Goal: Task Accomplishment & Management: Complete application form

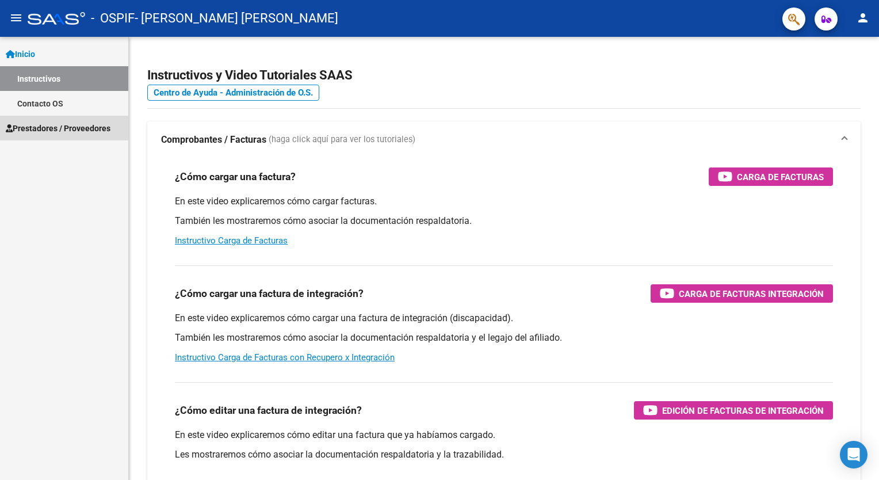
click at [86, 122] on span "Prestadores / Proveedores" at bounding box center [58, 128] width 105 height 13
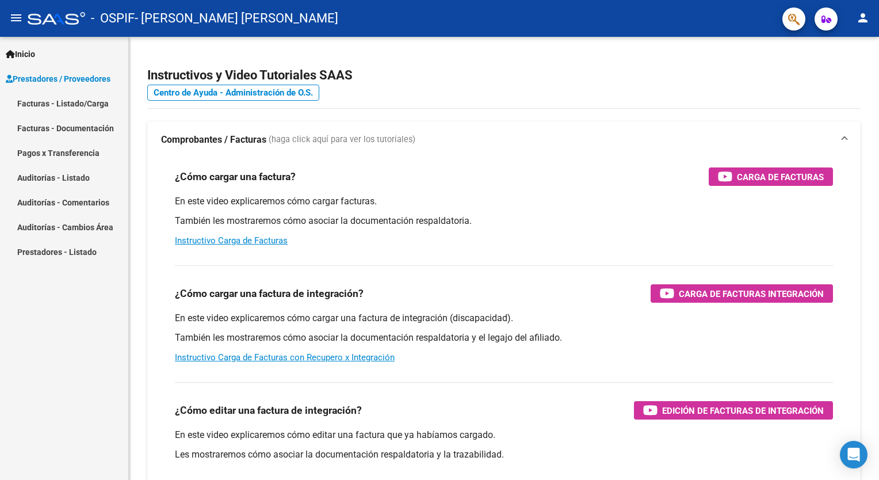
click at [64, 108] on link "Facturas - Listado/Carga" at bounding box center [64, 103] width 128 height 25
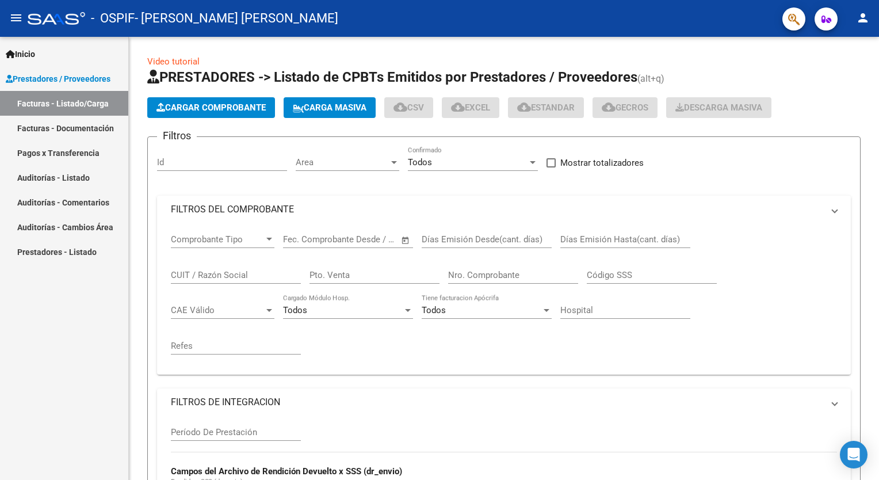
click at [209, 110] on span "Cargar Comprobante" at bounding box center [210, 107] width 109 height 10
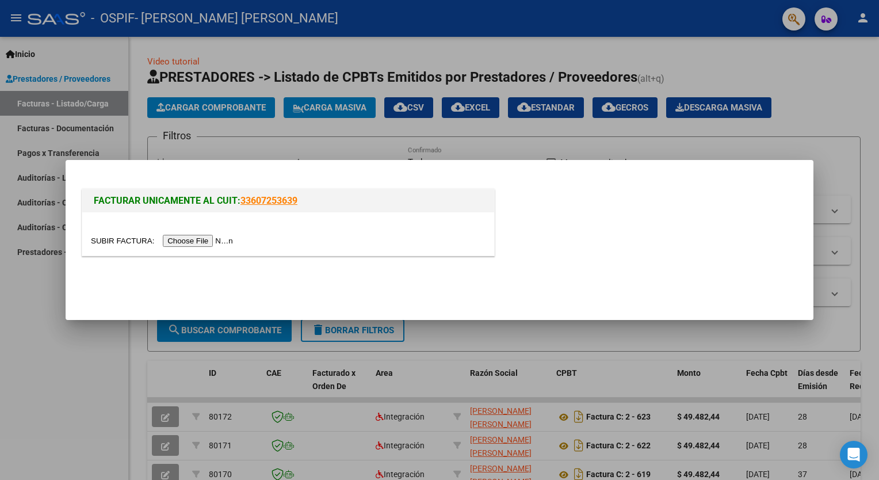
click at [197, 243] on input "file" at bounding box center [163, 241] width 145 height 12
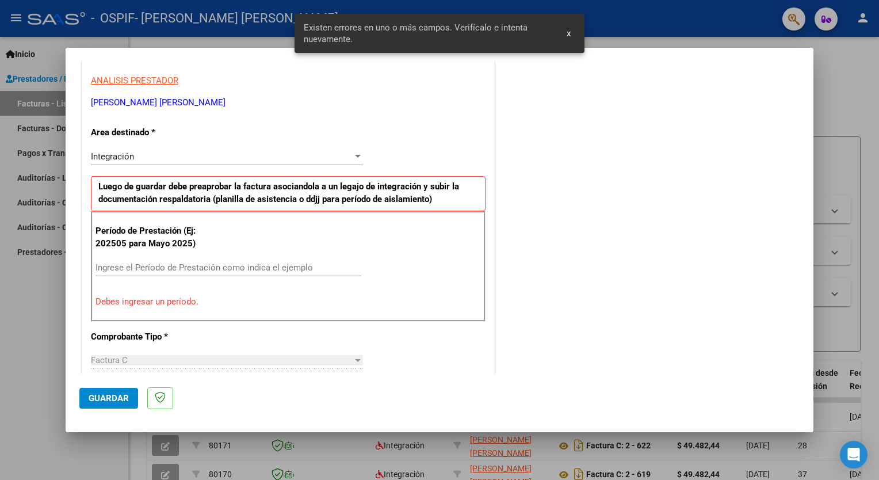
scroll to position [222, 0]
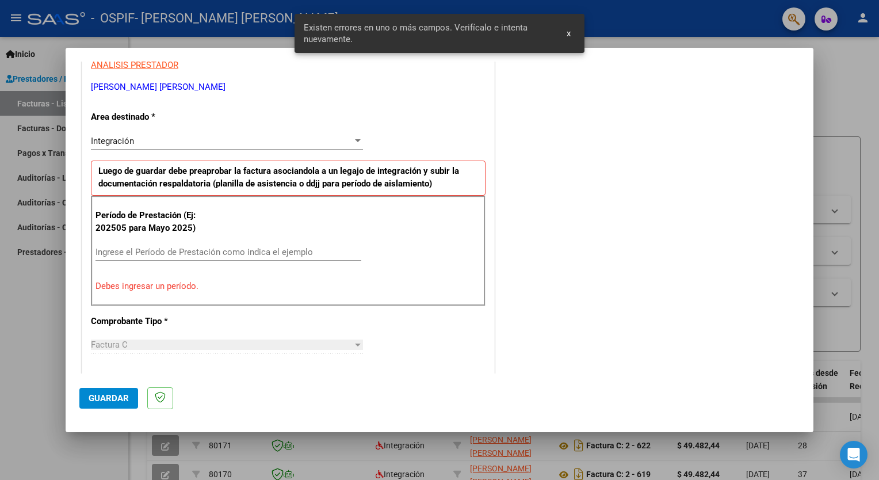
click at [193, 243] on div "Ingrese el Período de Prestación como indica el ejemplo" at bounding box center [228, 251] width 266 height 17
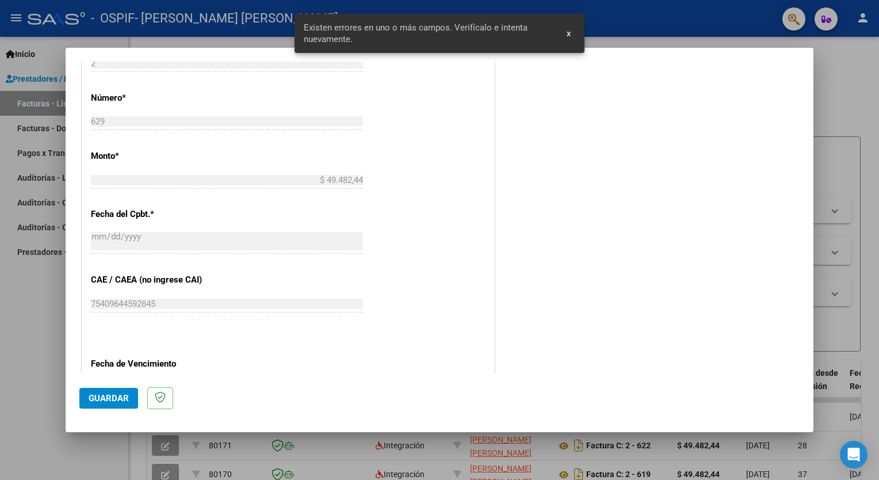
scroll to position [567, 0]
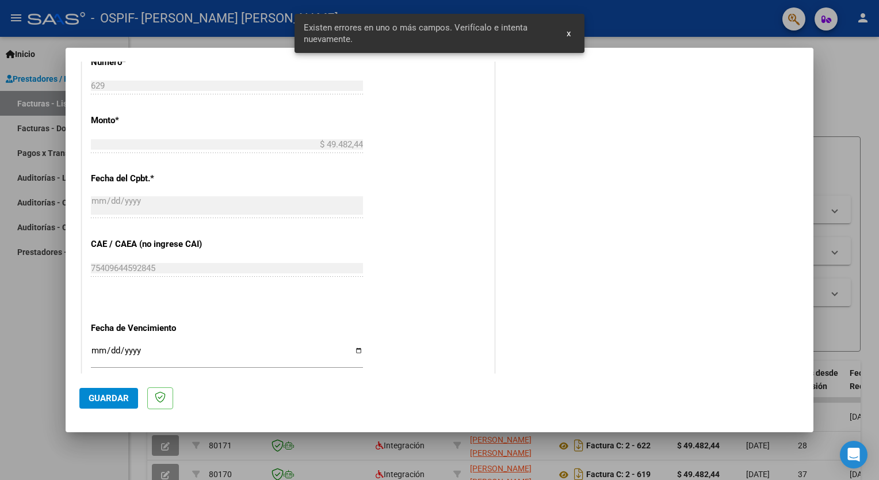
type input "202509"
click at [348, 350] on input "Ingresar la fecha" at bounding box center [227, 355] width 272 height 18
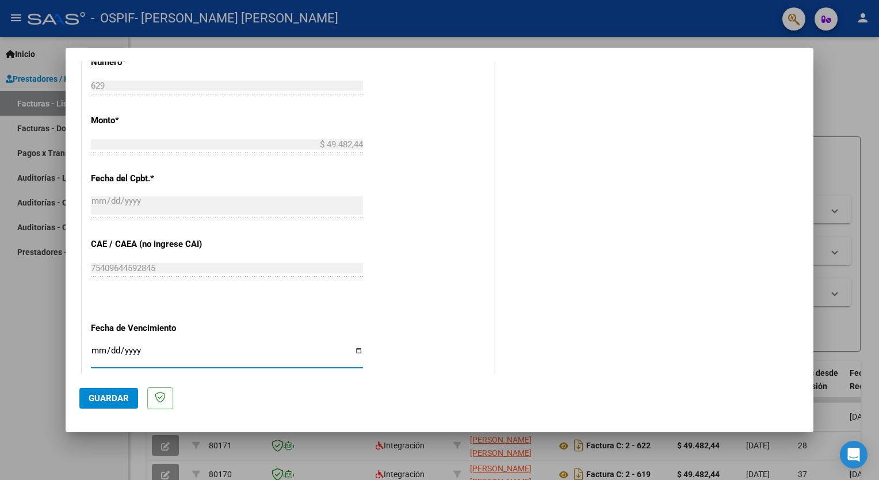
click at [358, 349] on input "Ingresar la fecha" at bounding box center [227, 355] width 272 height 18
type input "[DATE]"
click at [121, 400] on span "Guardar" at bounding box center [109, 398] width 40 height 10
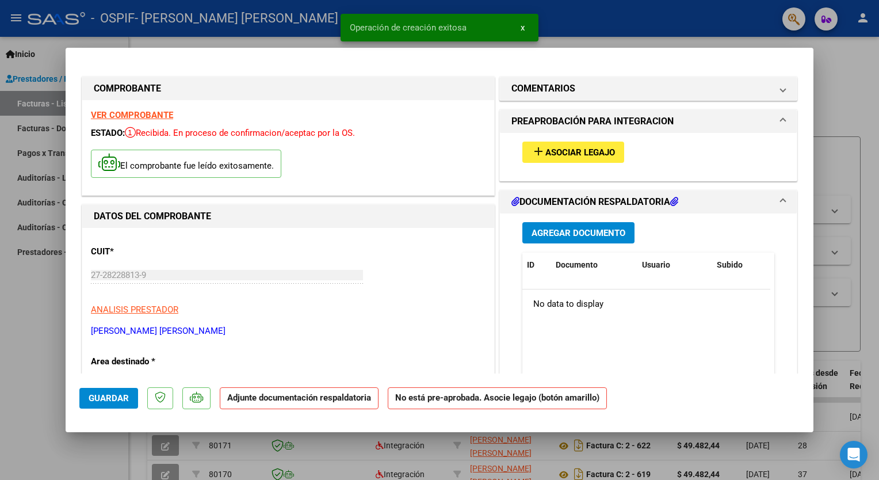
click at [557, 147] on span "add Asociar Legajo" at bounding box center [572, 152] width 83 height 10
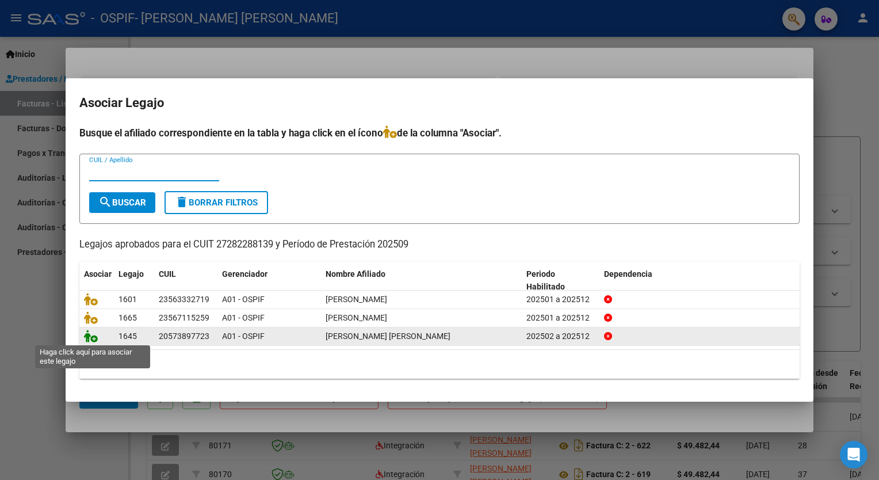
click at [94, 332] on icon at bounding box center [91, 335] width 14 height 13
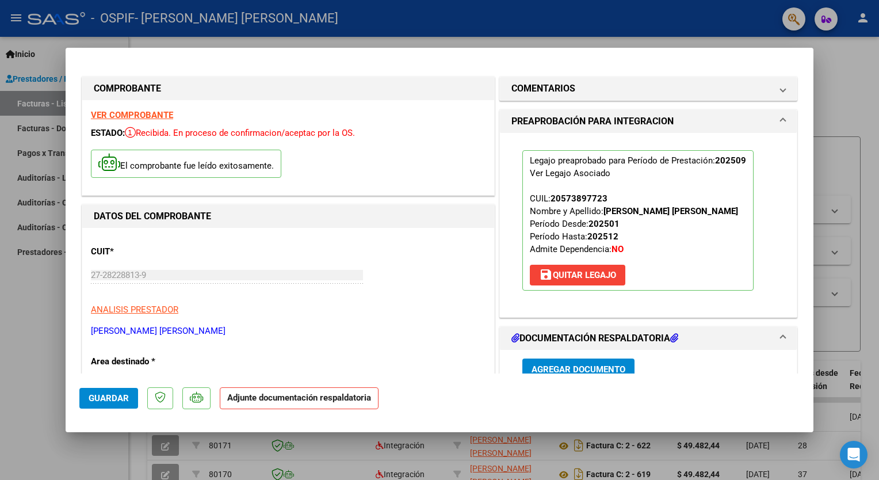
scroll to position [115, 0]
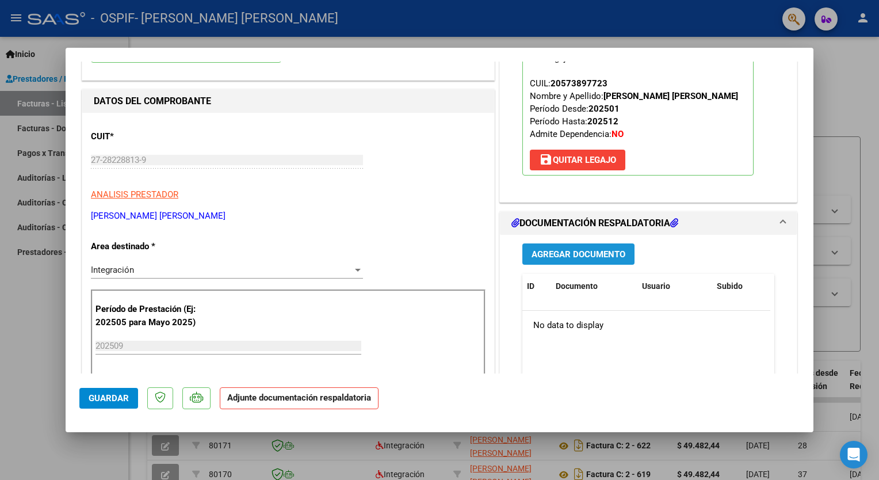
click at [565, 249] on span "Agregar Documento" at bounding box center [578, 254] width 94 height 10
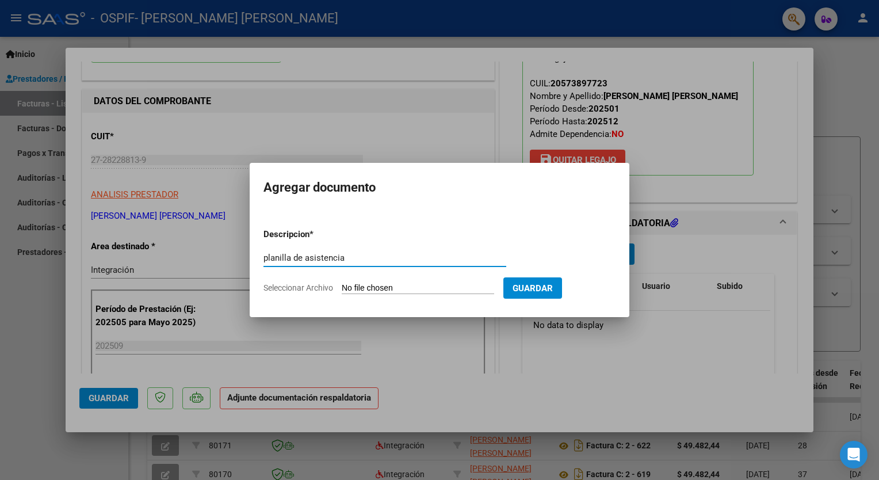
type input "planilla de asistencia"
click at [426, 289] on input "Seleccionar Archivo" at bounding box center [418, 288] width 152 height 11
type input "C:\fakepath\planilla [PERSON_NAME].pdf"
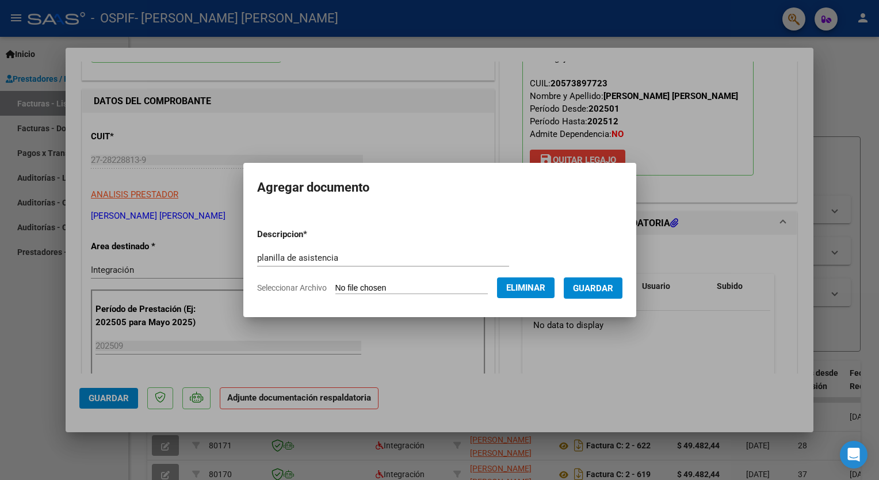
click at [615, 288] on button "Guardar" at bounding box center [593, 287] width 59 height 21
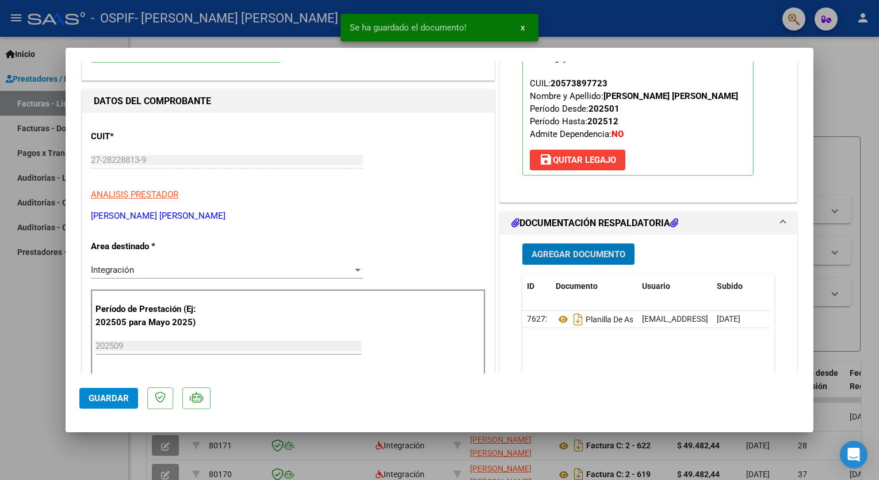
click at [104, 399] on span "Guardar" at bounding box center [109, 398] width 40 height 10
click at [39, 384] on div at bounding box center [439, 240] width 879 height 480
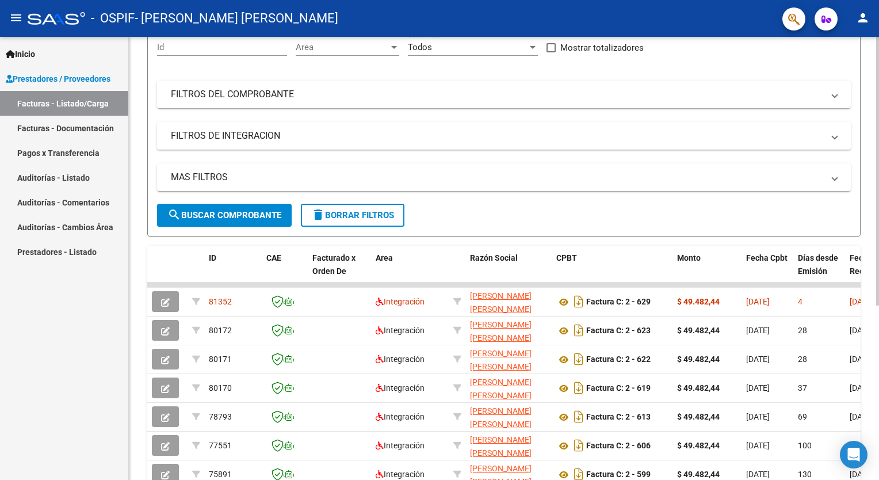
scroll to position [230, 0]
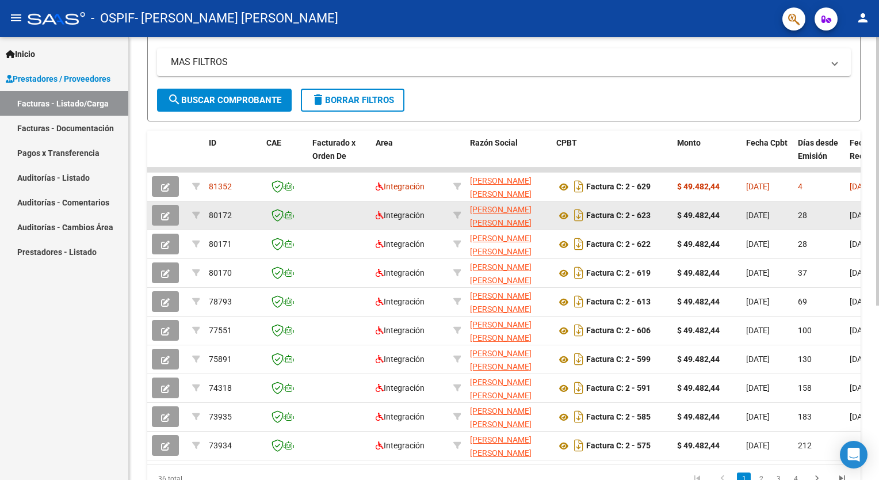
click at [683, 212] on strong "$ 49.482,44" at bounding box center [698, 214] width 43 height 9
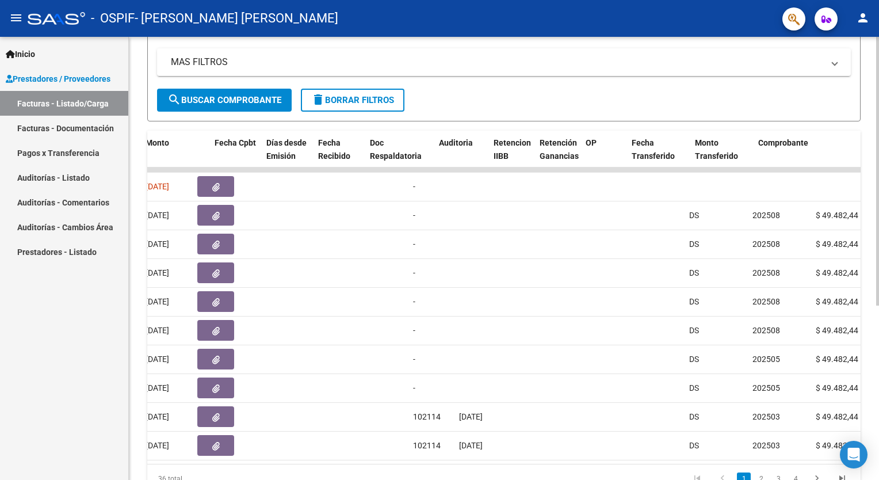
scroll to position [0, 515]
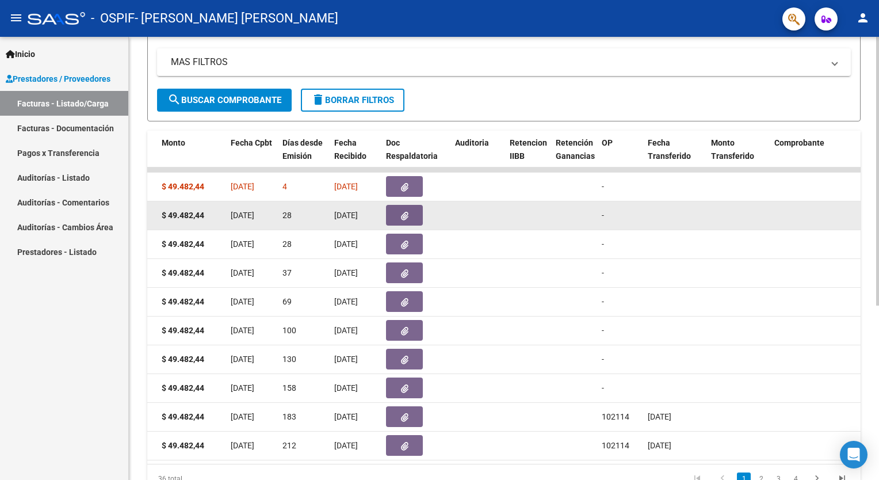
click at [405, 213] on icon "button" at bounding box center [404, 216] width 7 height 9
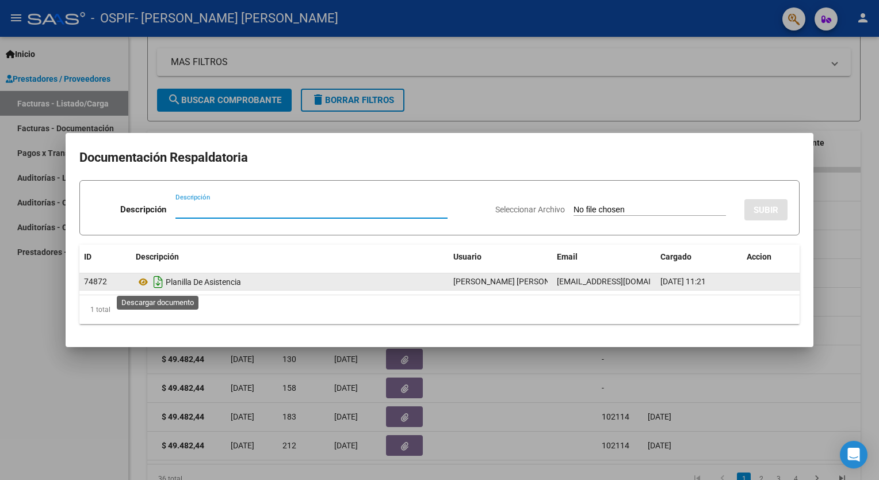
click at [161, 282] on icon "Descargar documento" at bounding box center [158, 282] width 15 height 18
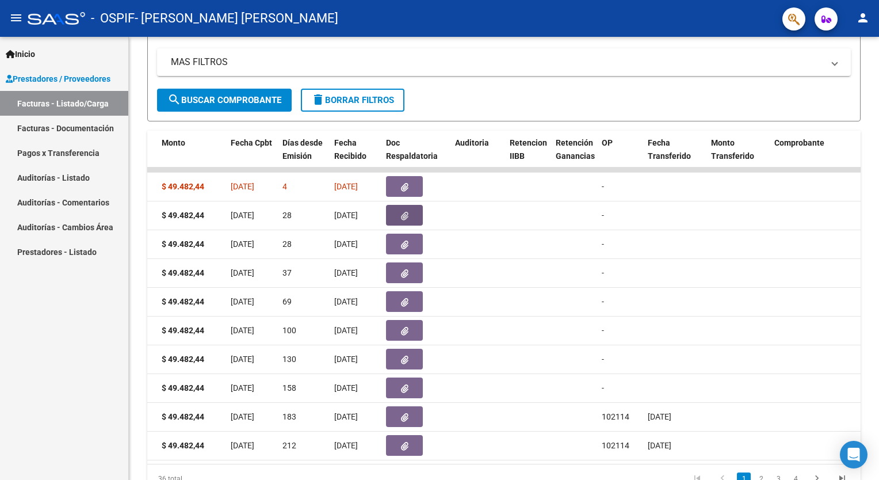
click at [62, 104] on link "Facturas - Listado/Carga" at bounding box center [64, 103] width 128 height 25
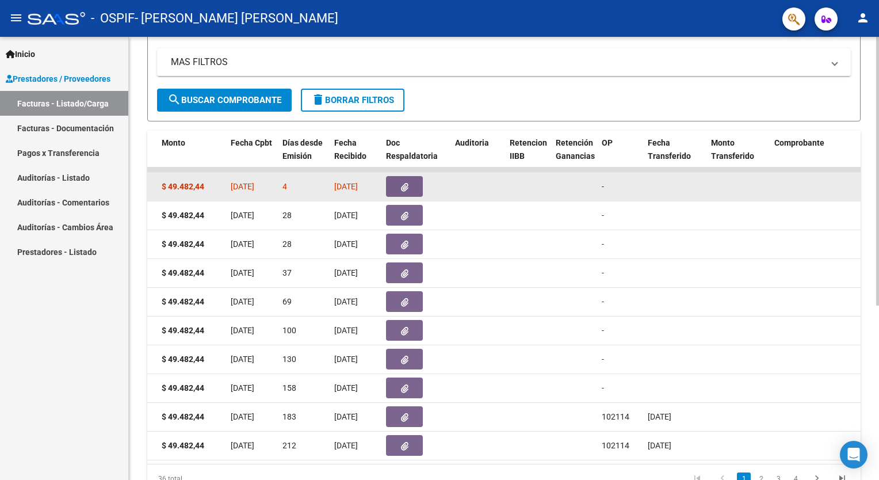
scroll to position [0, 0]
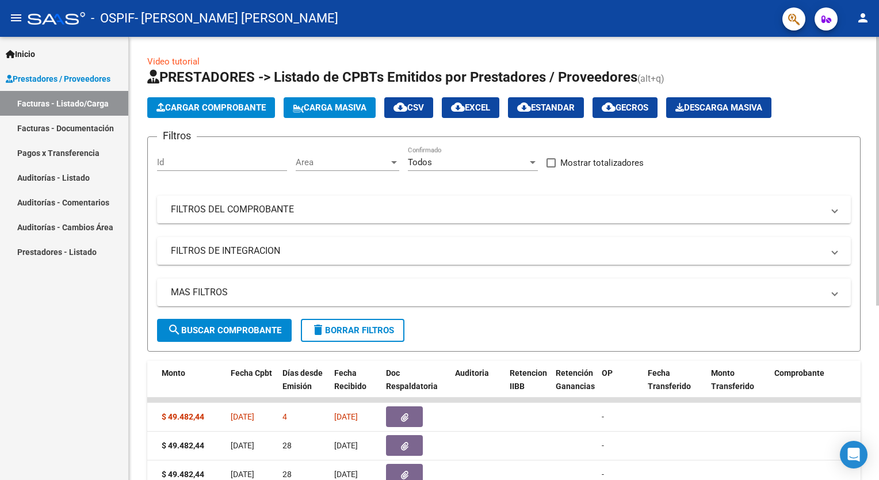
click at [220, 108] on span "Cargar Comprobante" at bounding box center [210, 107] width 109 height 10
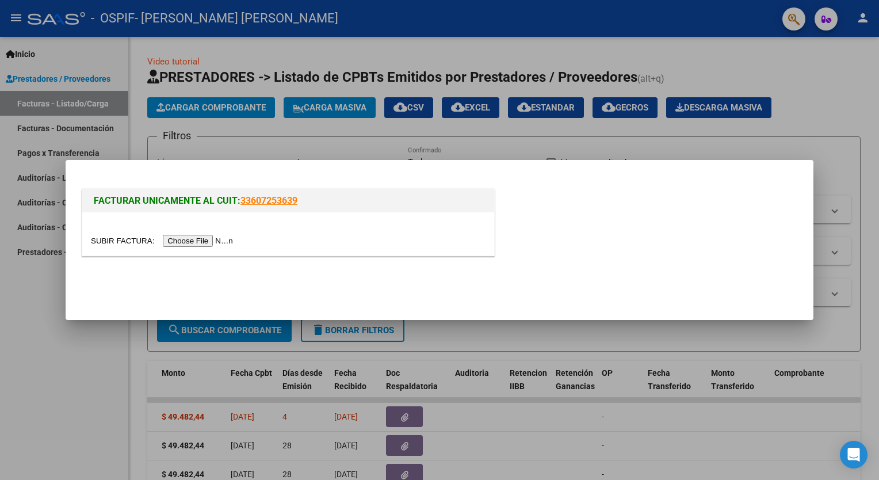
click at [185, 243] on input "file" at bounding box center [163, 241] width 145 height 12
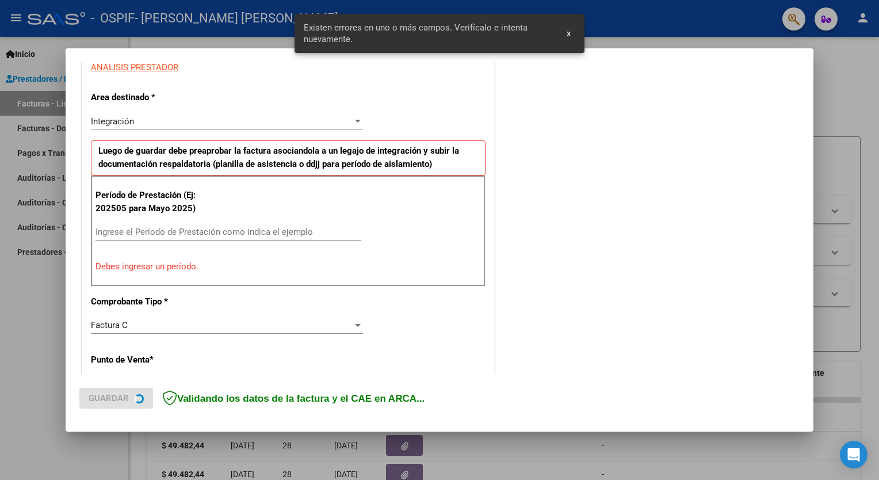
scroll to position [222, 0]
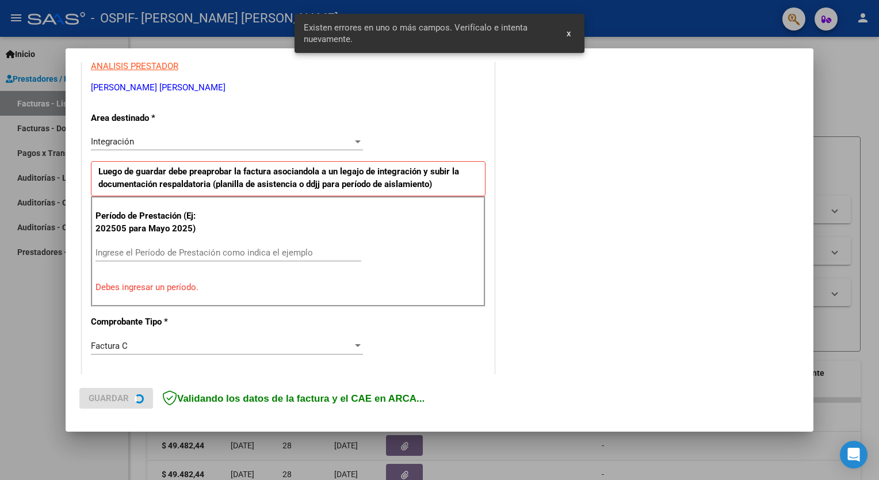
click at [196, 240] on div "Período de Prestación (Ej: 202505 para [DATE]) Ingrese el Período de Prestación…" at bounding box center [288, 251] width 394 height 110
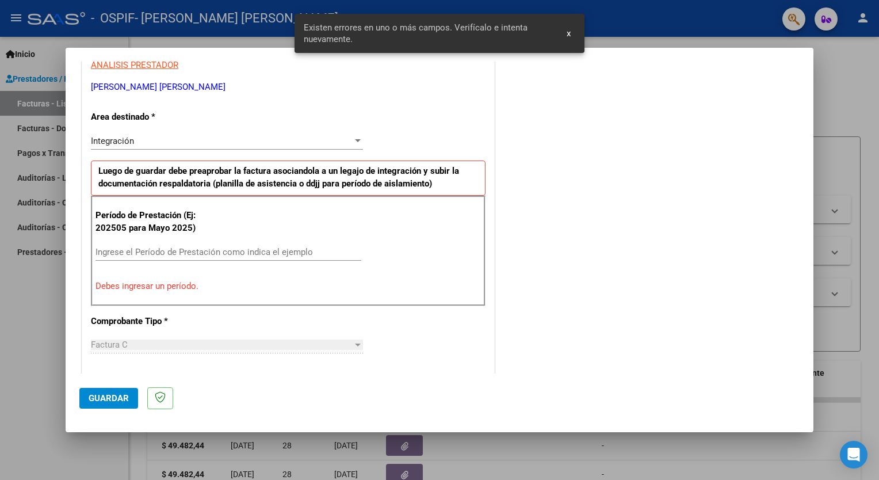
click at [182, 256] on div "Ingrese el Período de Prestación como indica el ejemplo" at bounding box center [228, 251] width 266 height 17
click at [181, 252] on input "Ingrese el Período de Prestación como indica el ejemplo" at bounding box center [228, 252] width 266 height 10
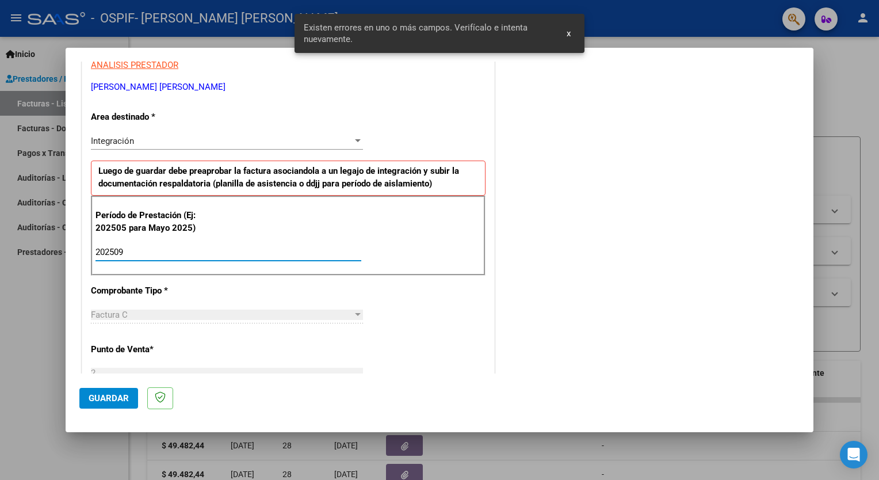
type input "202509"
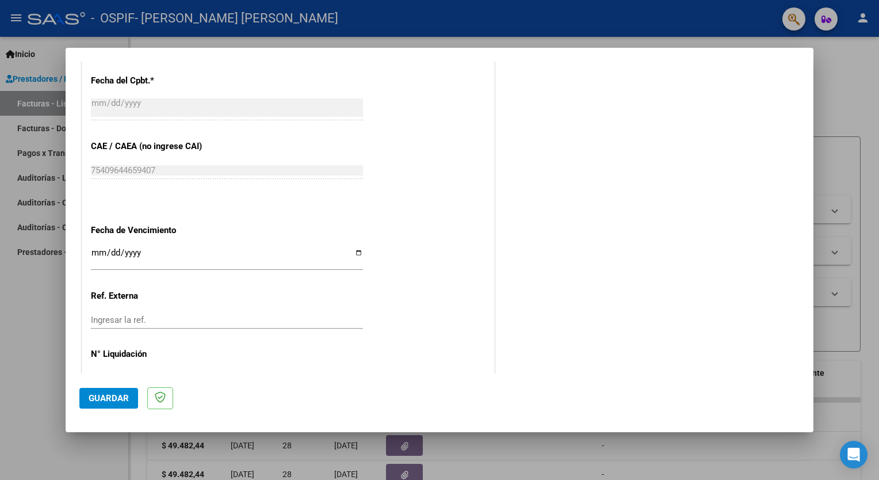
scroll to position [682, 0]
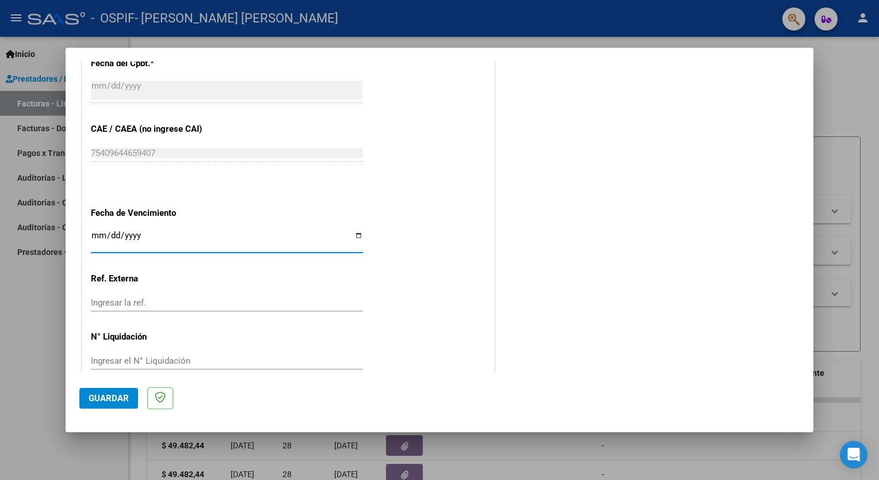
click at [352, 235] on input "Ingresar la fecha" at bounding box center [227, 240] width 272 height 18
type input "[DATE]"
click at [98, 398] on span "Guardar" at bounding box center [109, 398] width 40 height 10
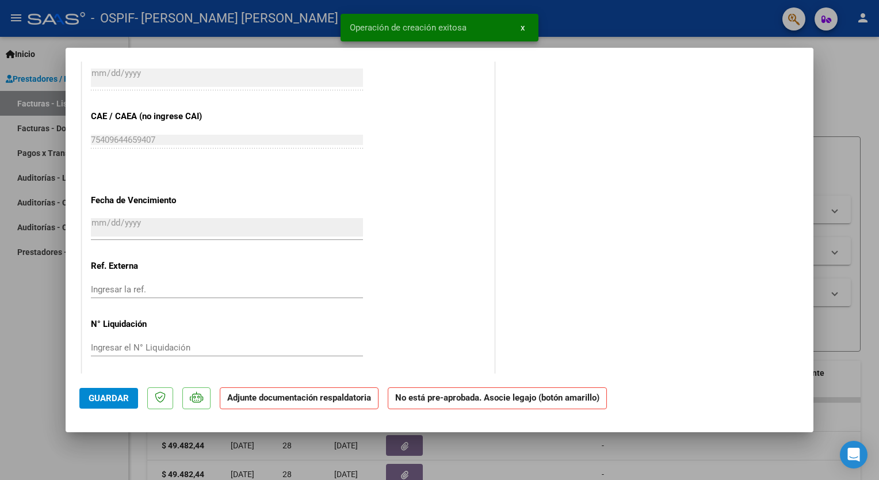
scroll to position [0, 0]
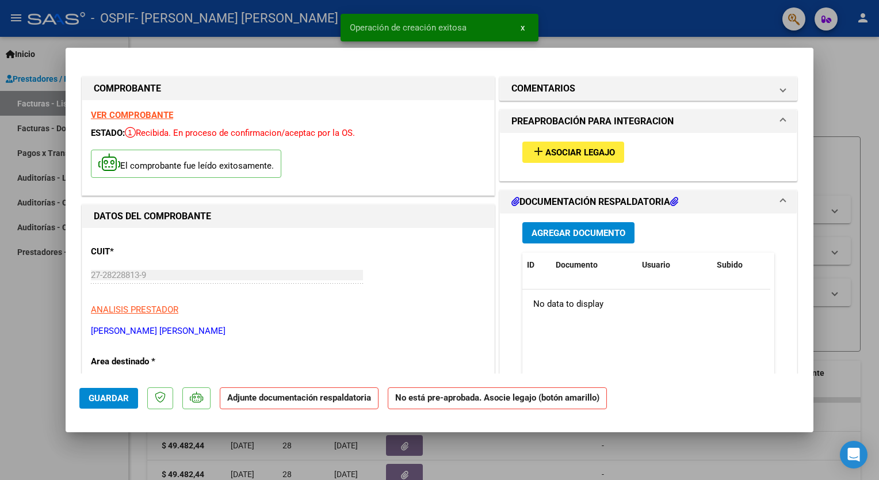
click at [561, 144] on button "add Asociar Legajo" at bounding box center [573, 151] width 102 height 21
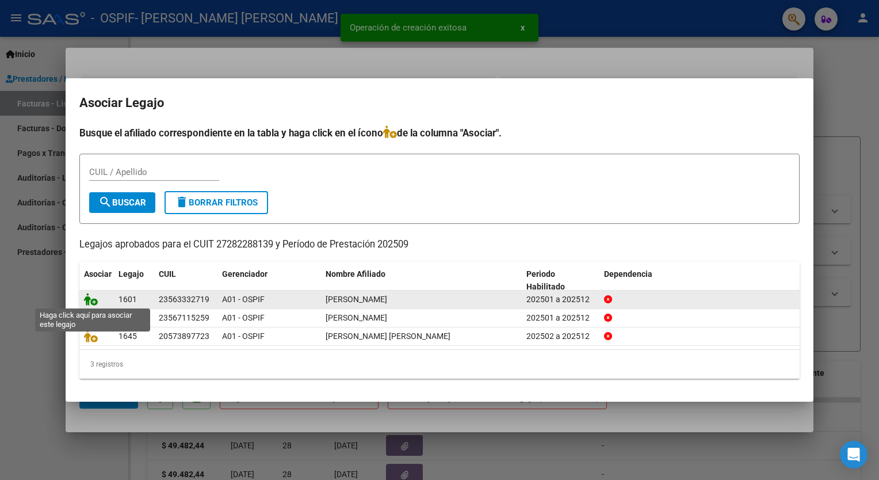
click at [91, 296] on icon at bounding box center [91, 299] width 14 height 13
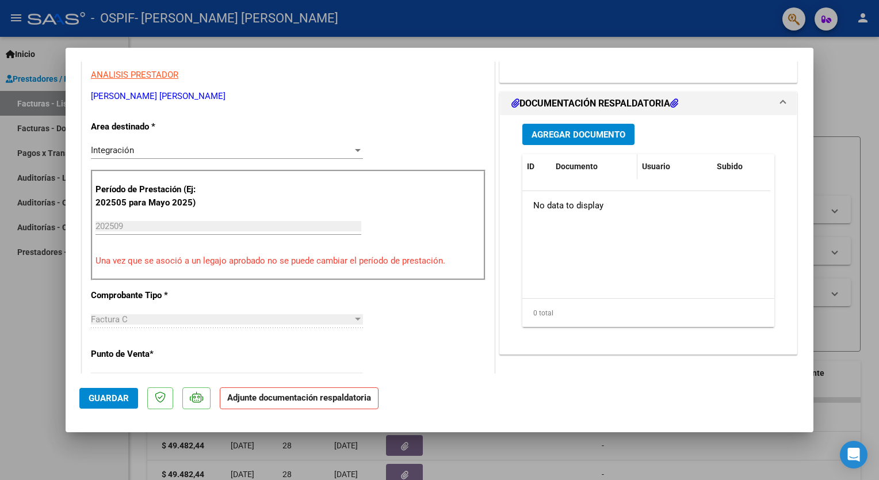
scroll to position [230, 0]
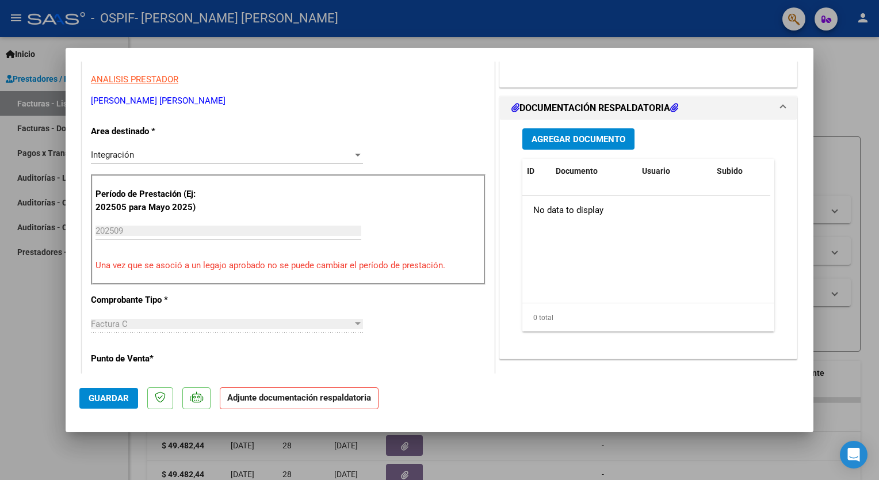
click at [561, 139] on span "Agregar Documento" at bounding box center [578, 139] width 94 height 10
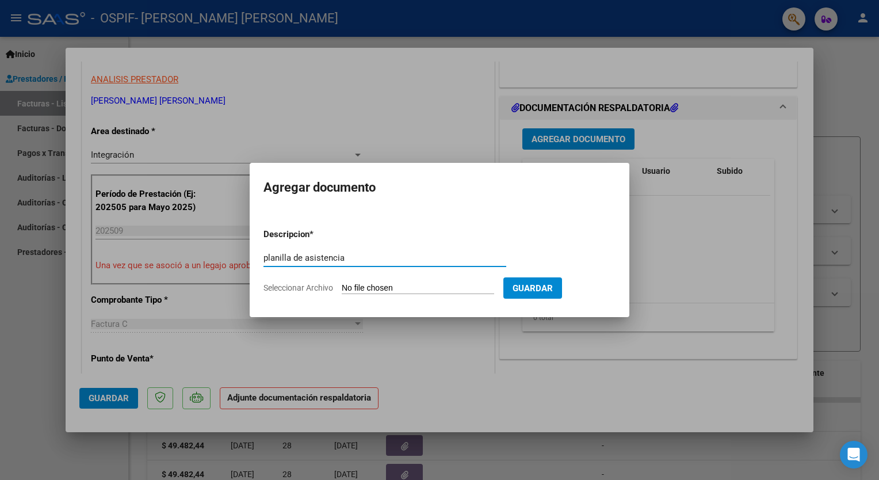
type input "planilla de asistencia"
click at [380, 288] on input "Seleccionar Archivo" at bounding box center [418, 288] width 152 height 11
type input "C:\fakepath\CamScanner [DATE] 12.17.pdf"
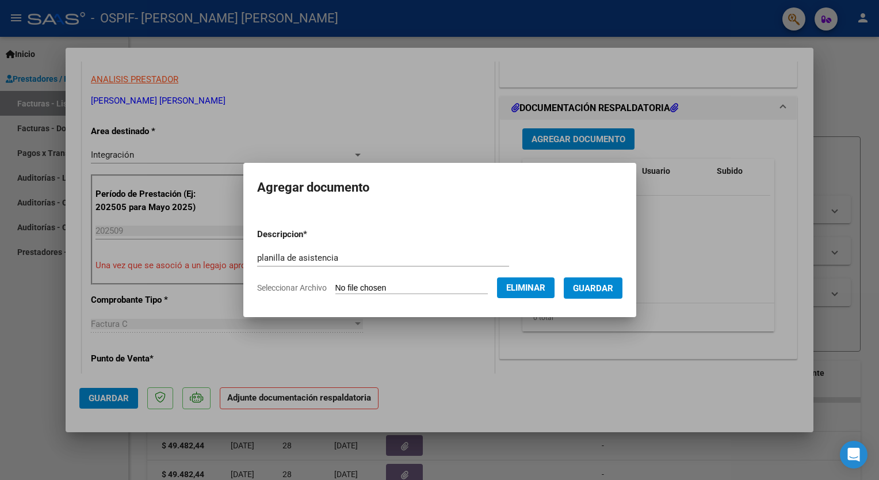
click at [591, 292] on span "Guardar" at bounding box center [593, 288] width 40 height 10
